Goal: Find specific page/section: Find specific page/section

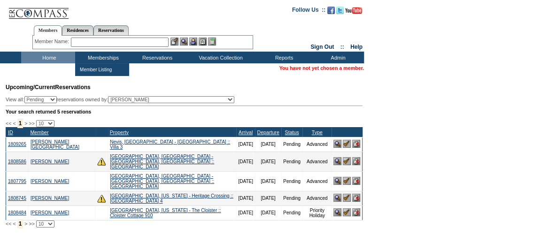
click at [119, 39] on input "text" at bounding box center [120, 42] width 98 height 9
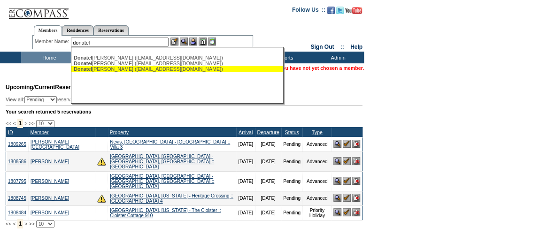
click at [119, 70] on div "Donatel li, Mary (donatellimary@gmail.com)" at bounding box center [177, 69] width 207 height 6
type input "Donatelli, Mary (donatellimary@gmail.com)"
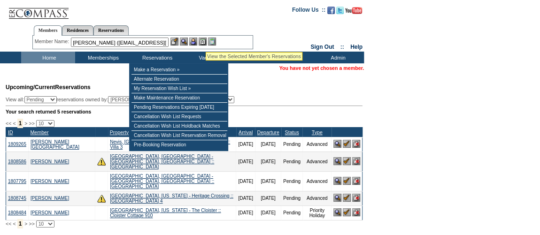
click at [206, 41] on img at bounding box center [203, 42] width 8 height 8
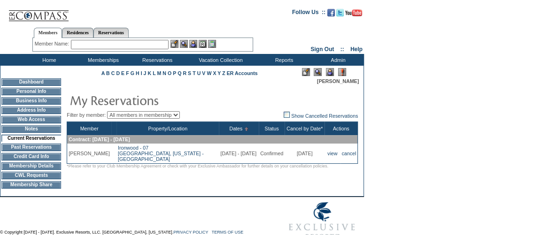
click at [34, 161] on td "Credit Card Info" at bounding box center [31, 157] width 60 height 8
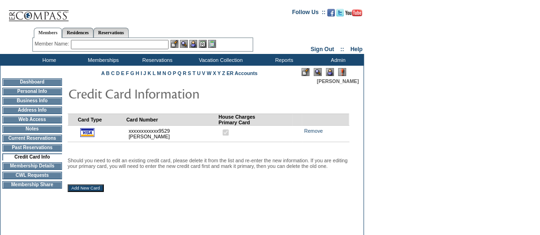
click at [144, 41] on input "text" at bounding box center [120, 44] width 98 height 9
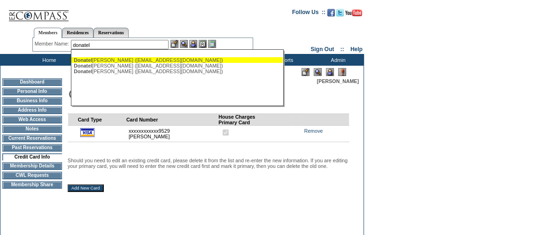
click at [140, 61] on div "[PERSON_NAME] ([EMAIL_ADDRESS][DOMAIN_NAME])" at bounding box center [177, 60] width 207 height 6
type input "[PERSON_NAME] ([EMAIL_ADDRESS][DOMAIN_NAME])"
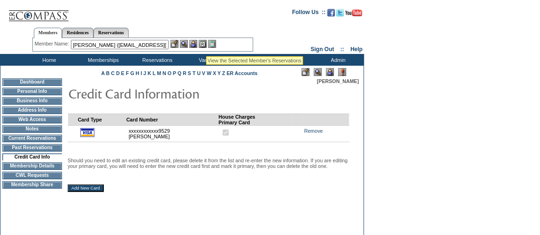
click at [207, 44] on img at bounding box center [203, 44] width 8 height 8
